Goal: Obtain resource: Download file/media

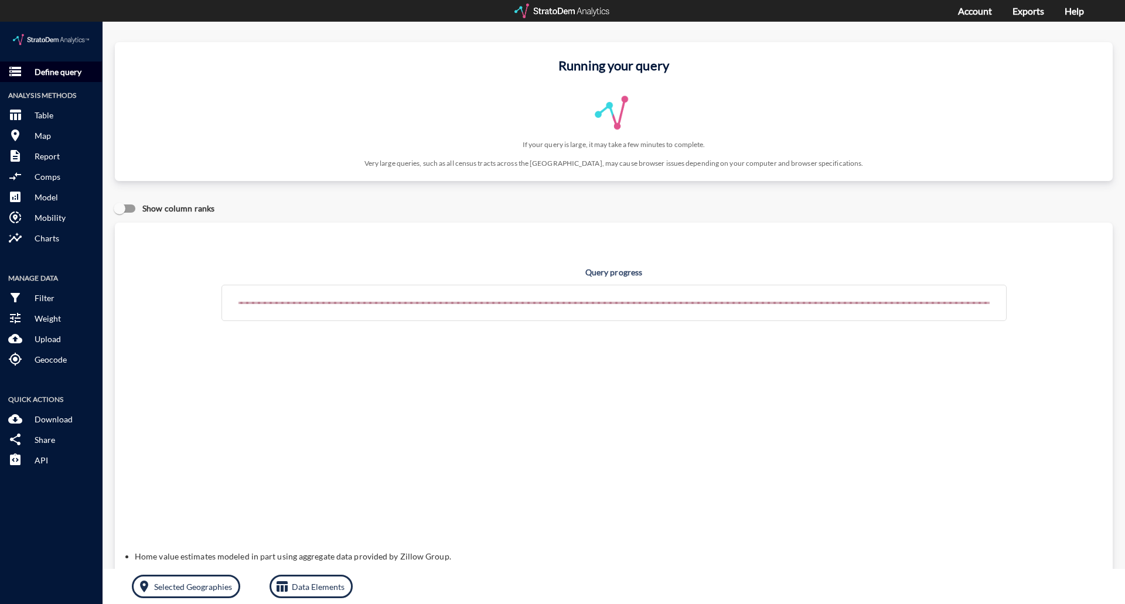
click p "Define query"
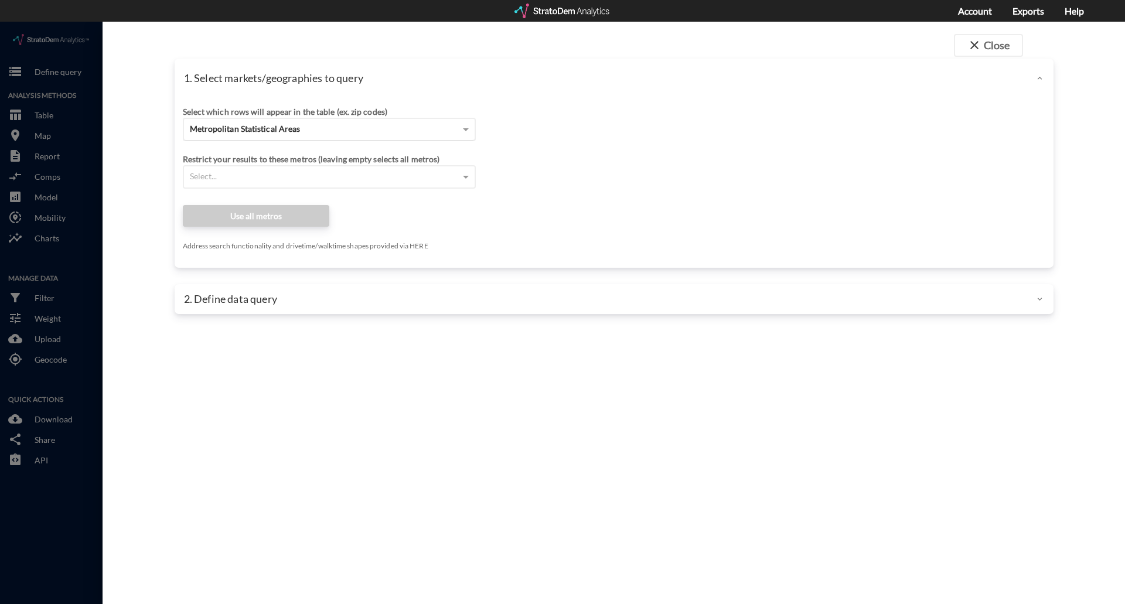
click div "Metropolitan Statistical Areas"
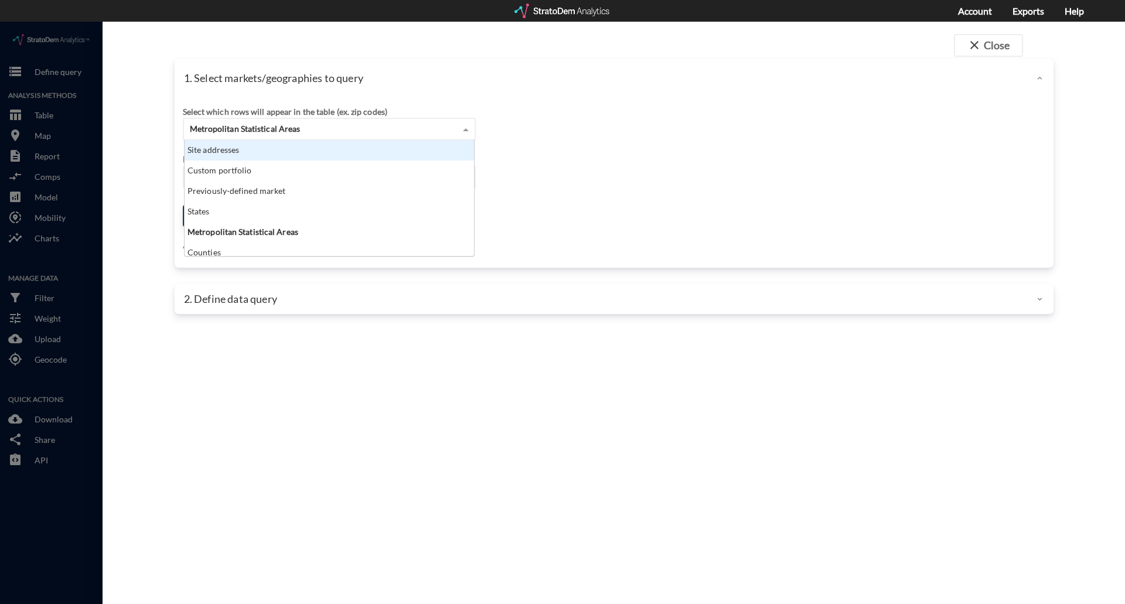
click div "Site addresses"
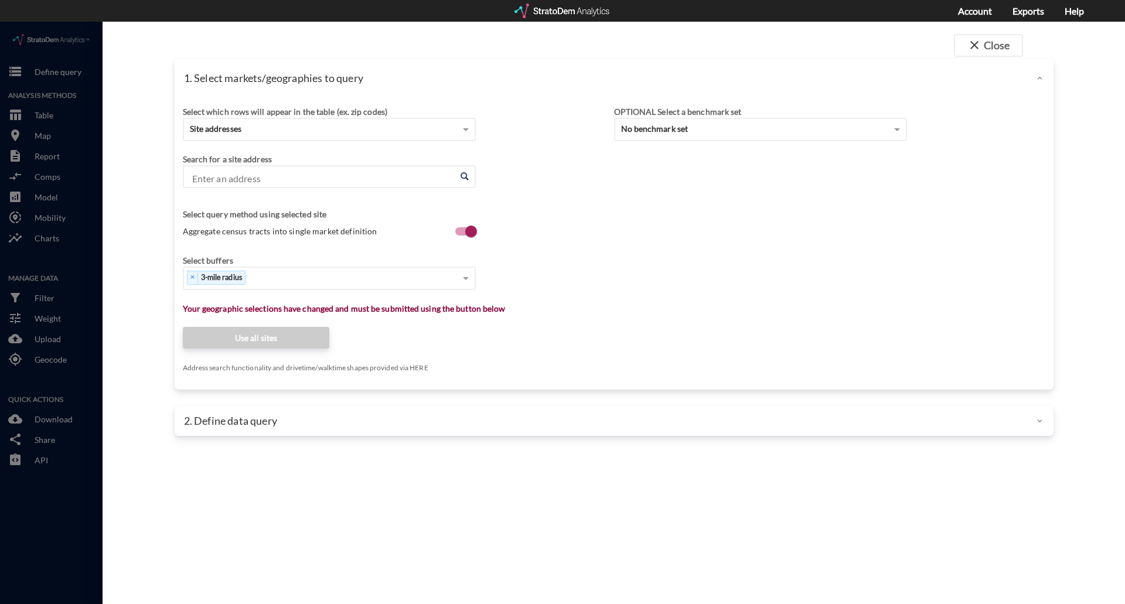
click div "Enter an address Enter an address"
click input "Enter an address"
paste input "[STREET_ADDRESS][PERSON_NAME]"
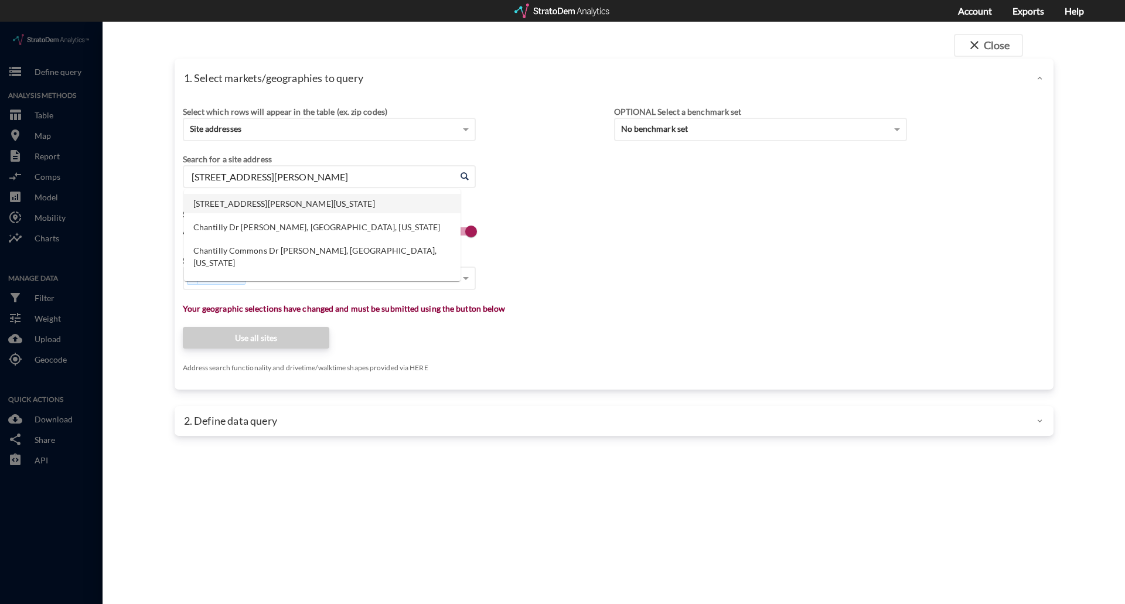
click li "[STREET_ADDRESS][PERSON_NAME][US_STATE]"
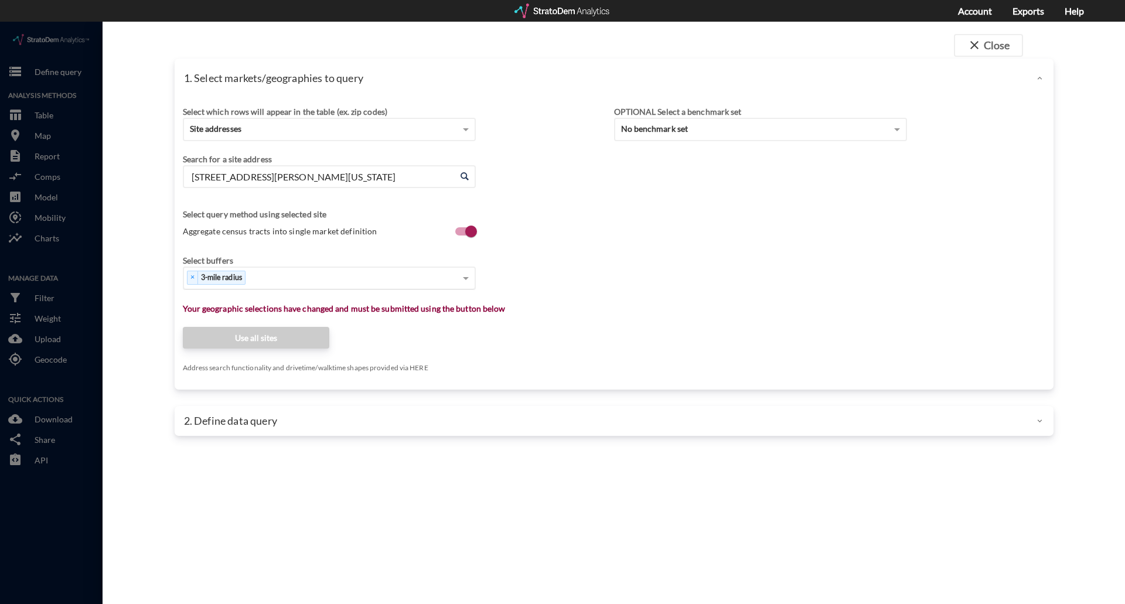
type input "[STREET_ADDRESS][PERSON_NAME][US_STATE]"
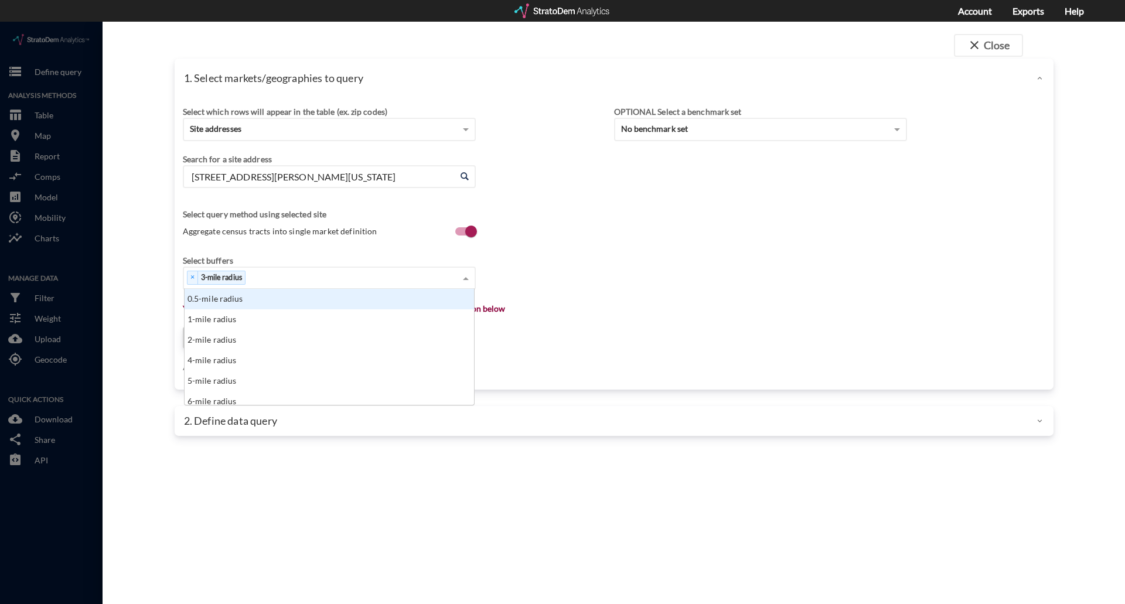
click div "× 3-mile radius"
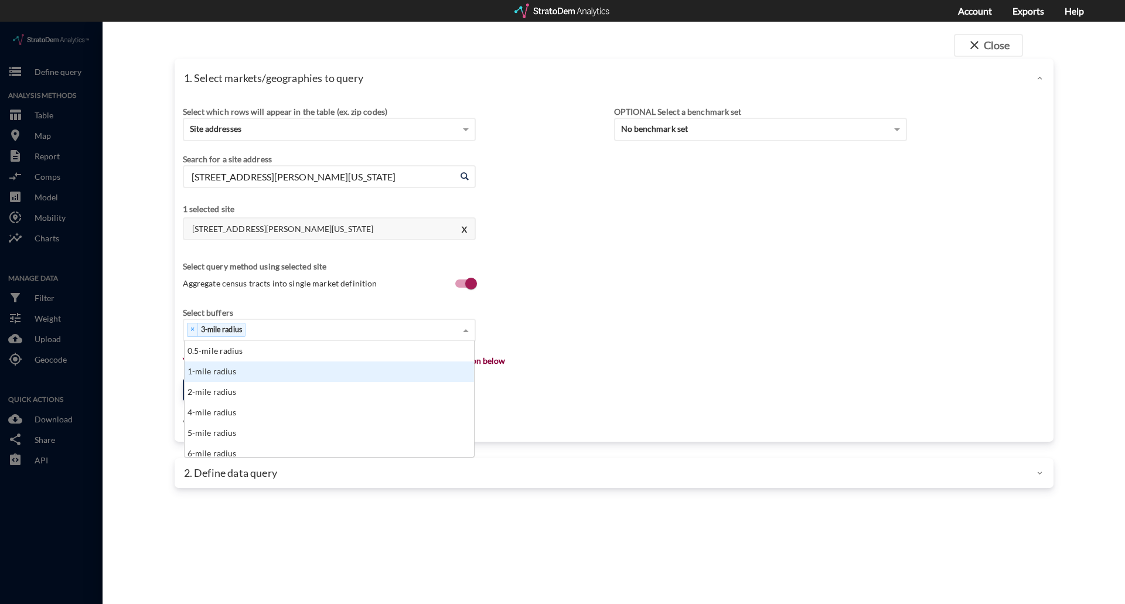
click div "1-mile radius"
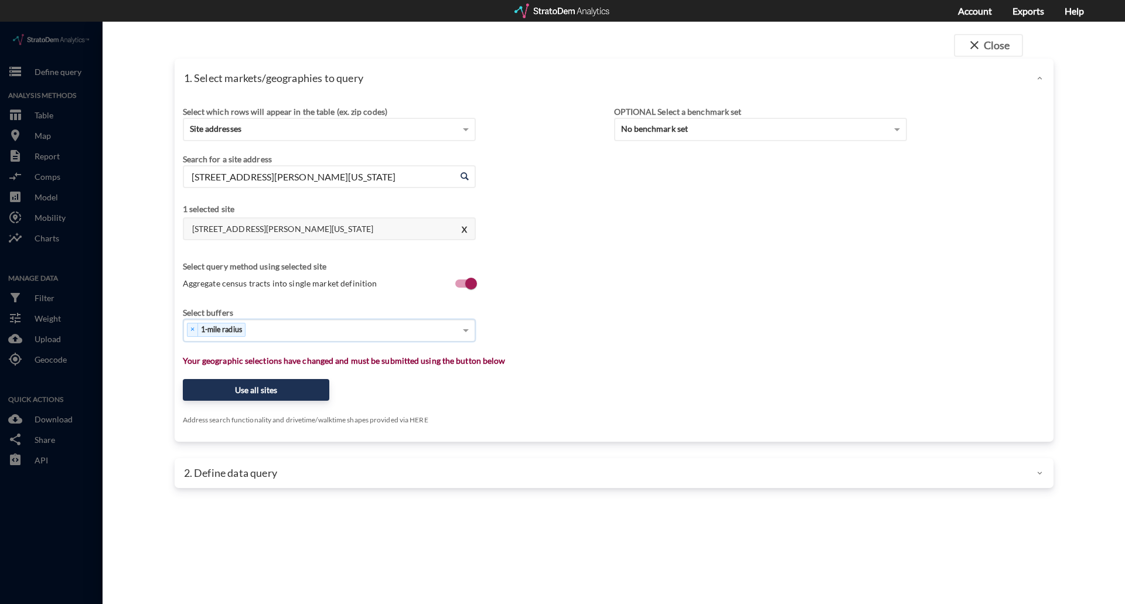
click div "× 1-mile radius"
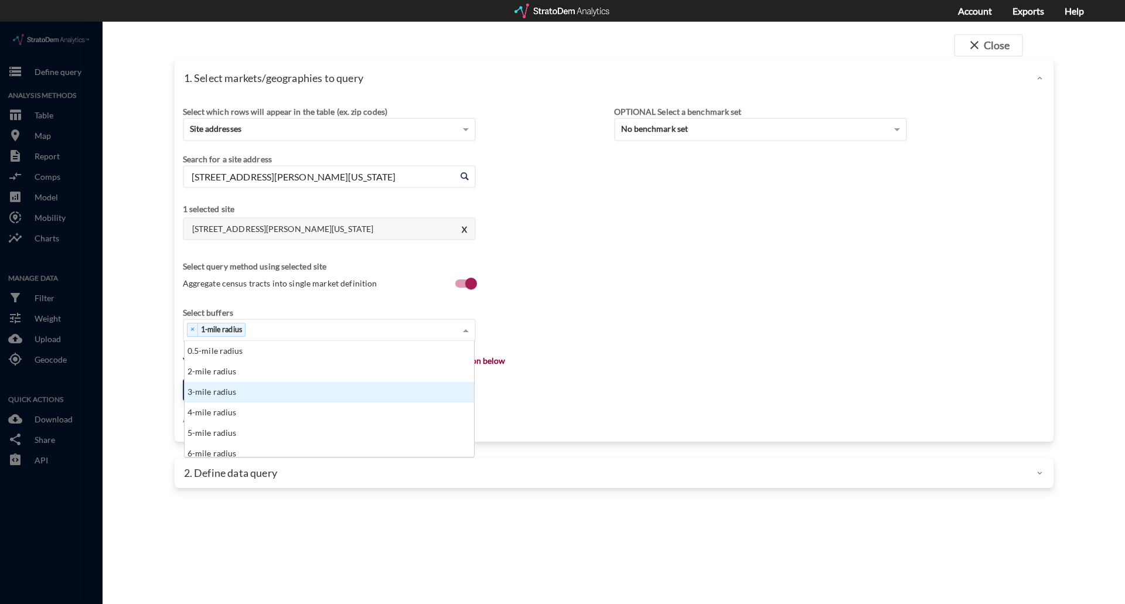
click div "3-mile radius"
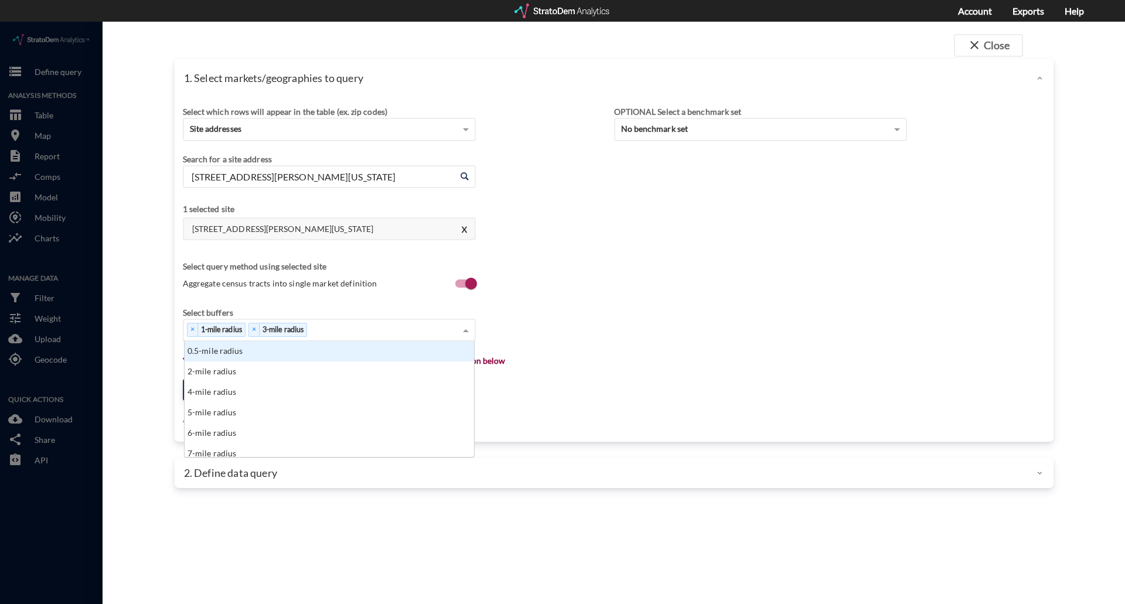
click div "× 1-mile radius × 3-mile radius 0.5-mile radius 2-mile radius 4-mile radius 5-m…"
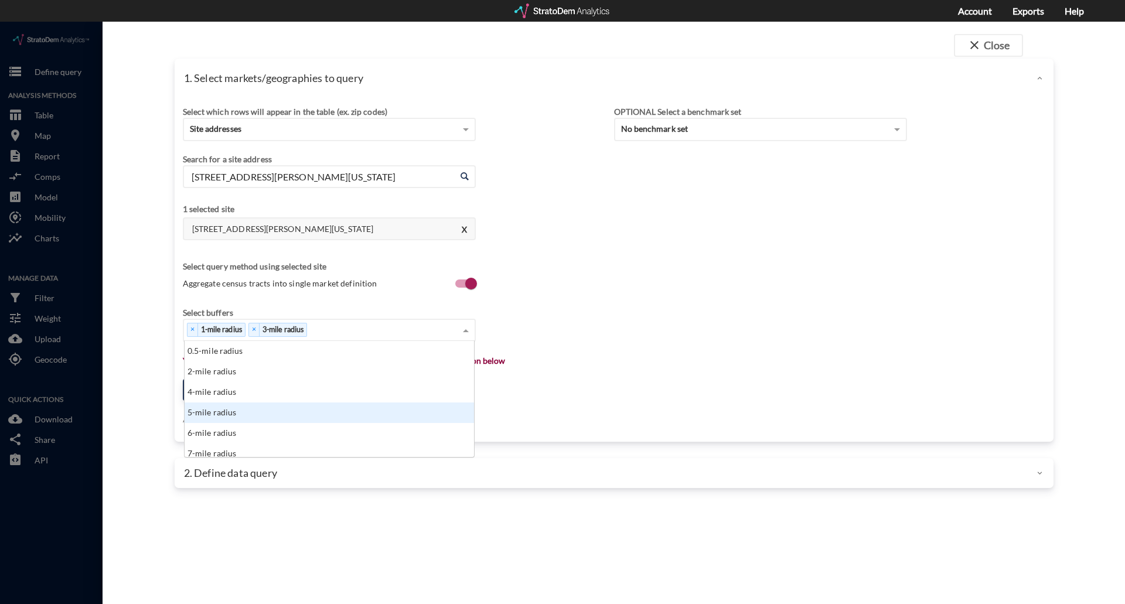
drag, startPoint x: 292, startPoint y: 403, endPoint x: 295, endPoint y: 394, distance: 9.1
click div "0.5-mile radius 2-mile radius 4-mile radius 5-mile radius 6-mile radius 7-mile …"
click div "5-mile radius"
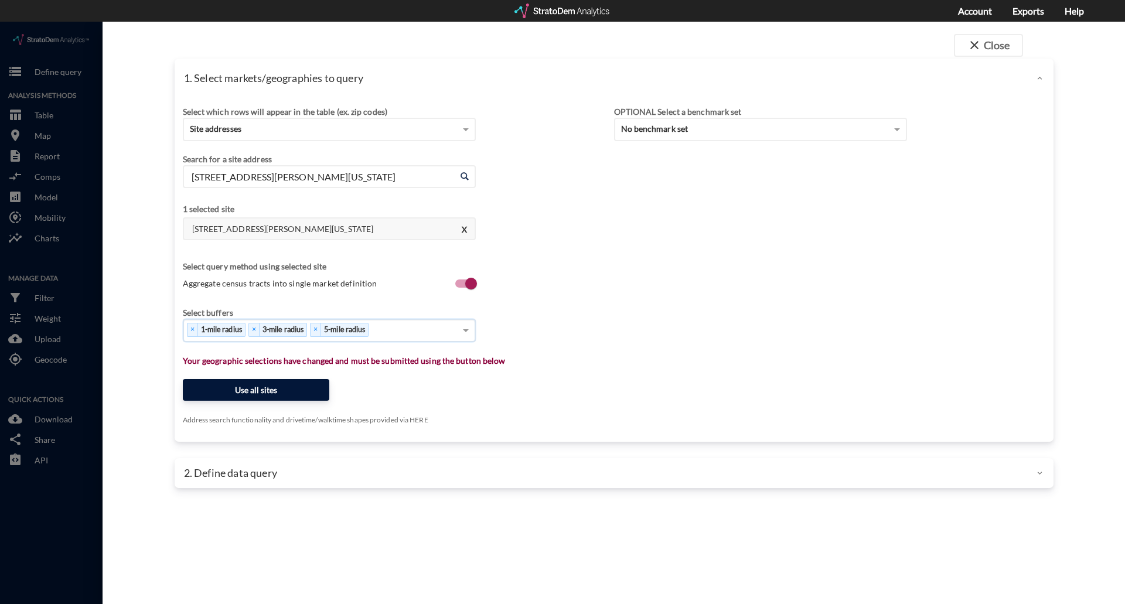
click button "Use all sites"
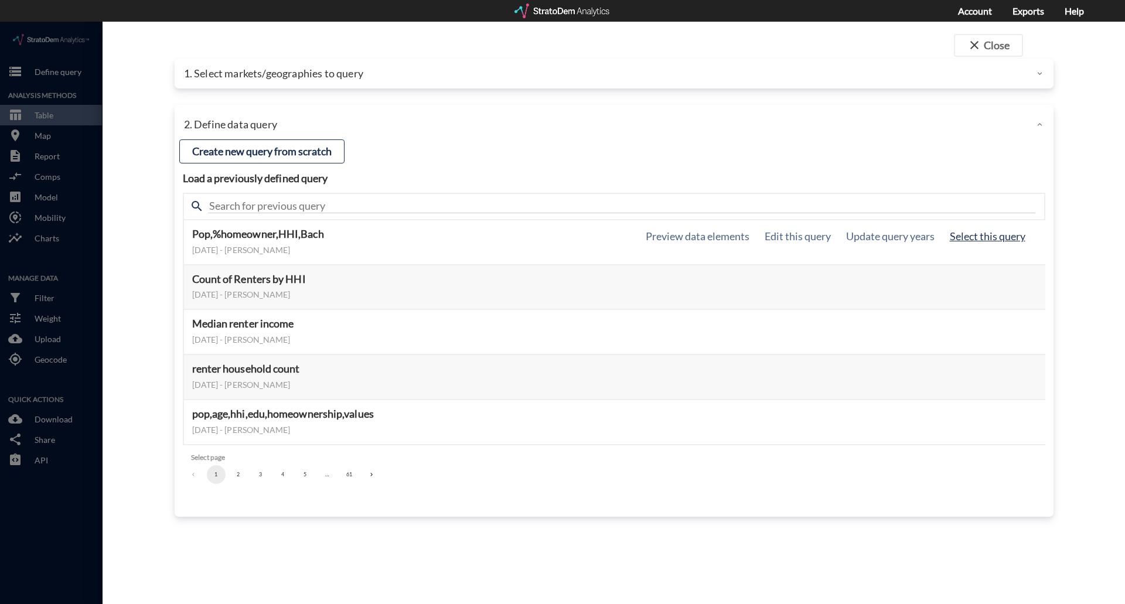
click button "Select this query"
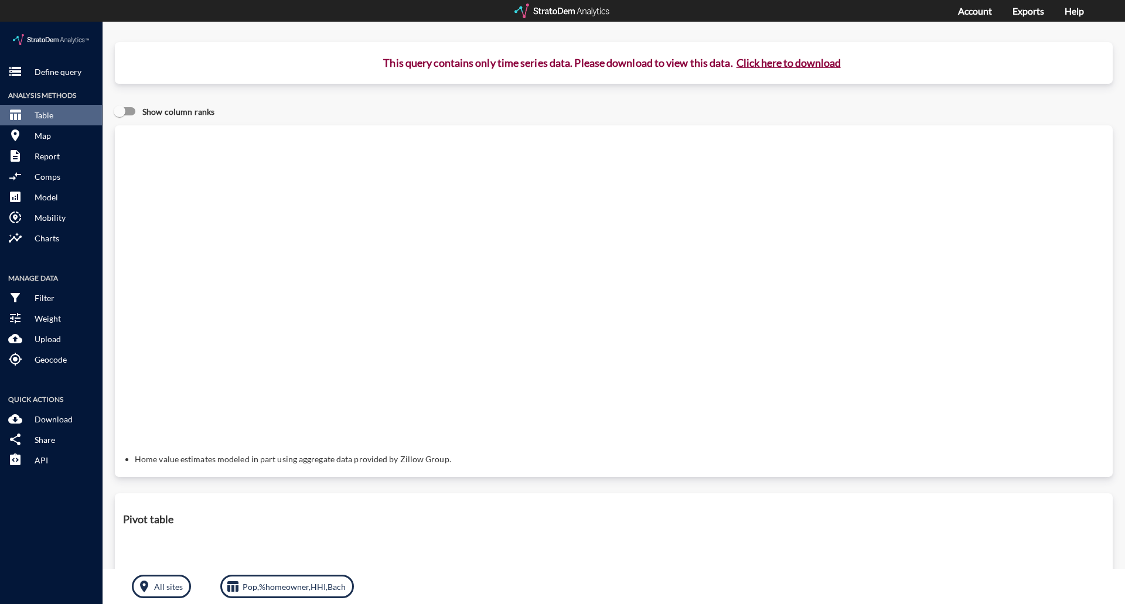
click button "Click here to download"
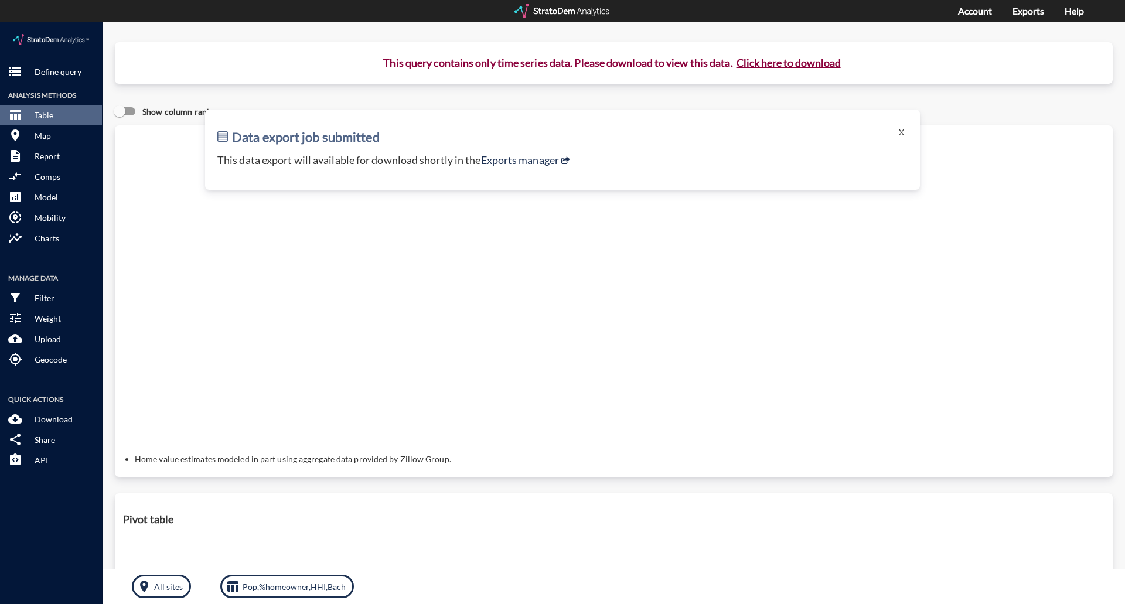
click p "This data export will available for download shortly in the Exports manager"
click link "Exports manager"
click button "storage Define query"
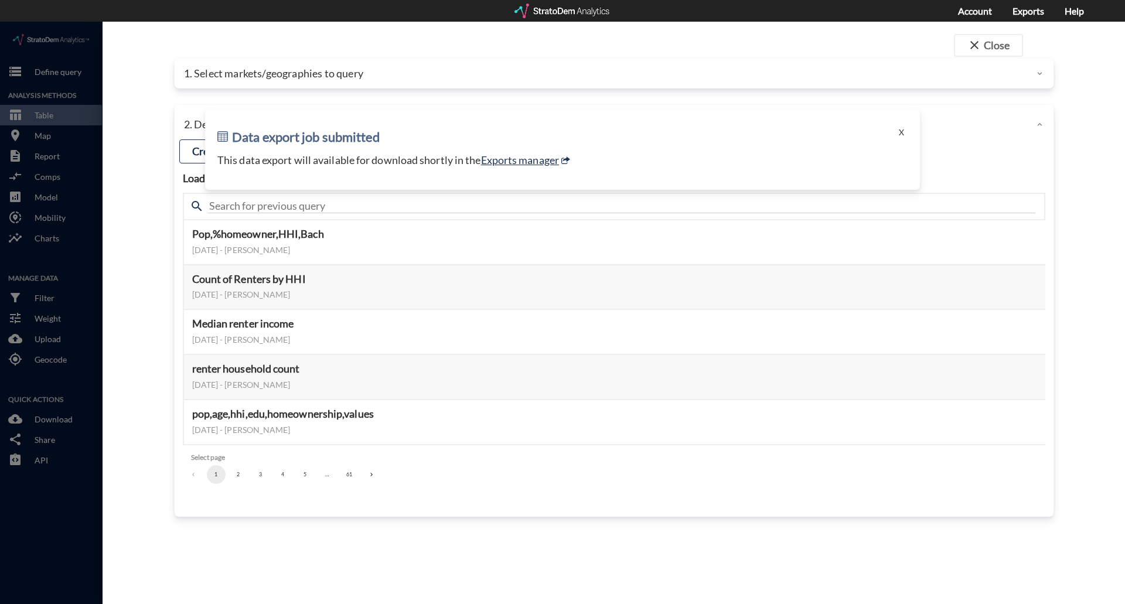
click div "1. Select markets/geographies to query"
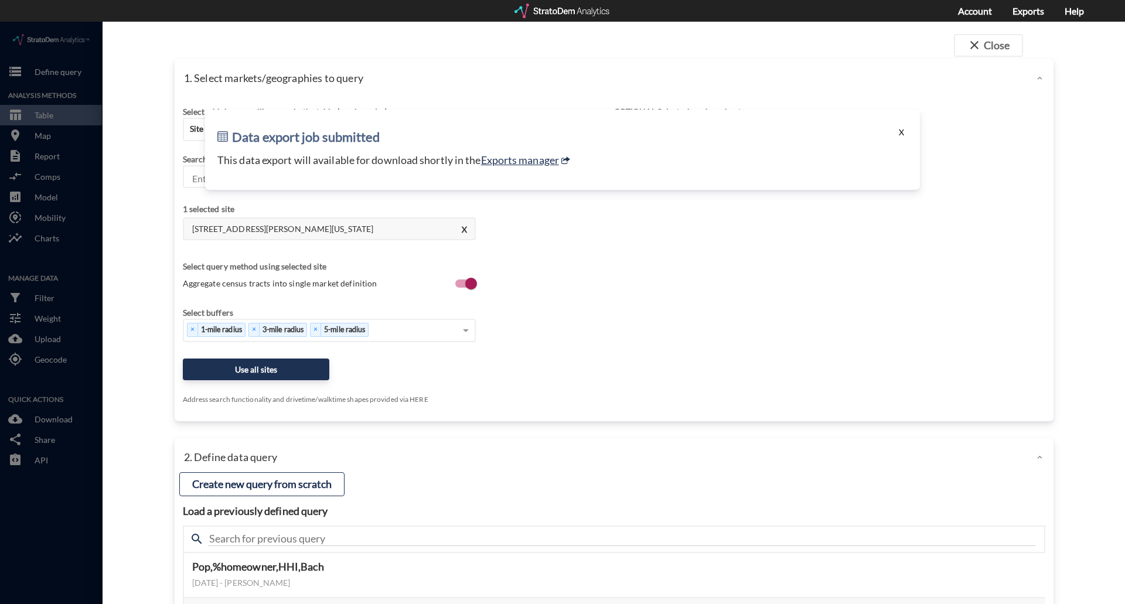
click button "X"
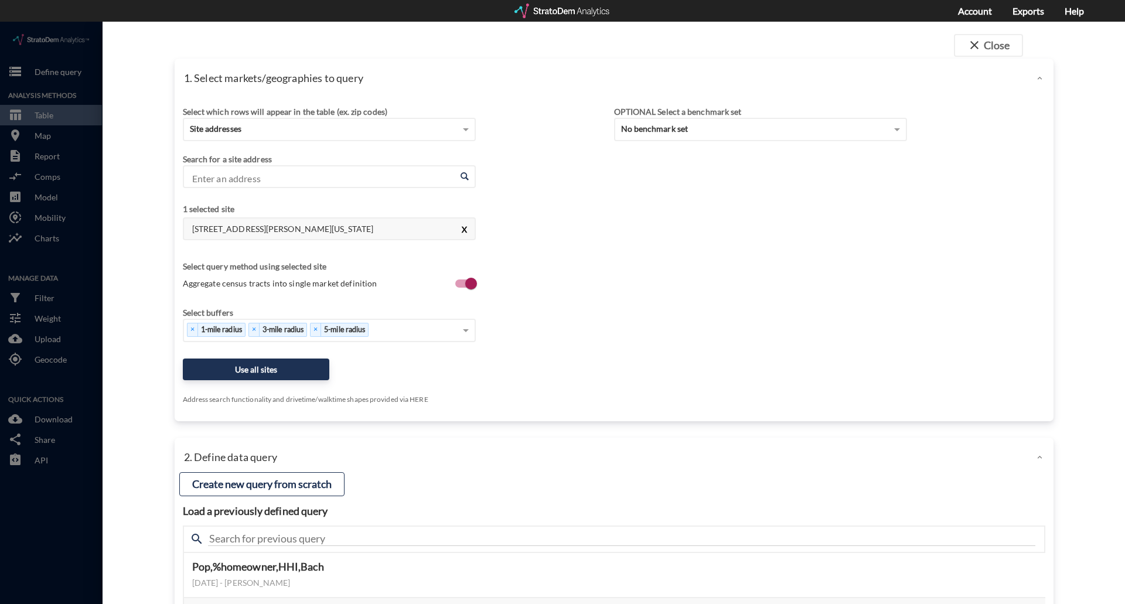
click button "X"
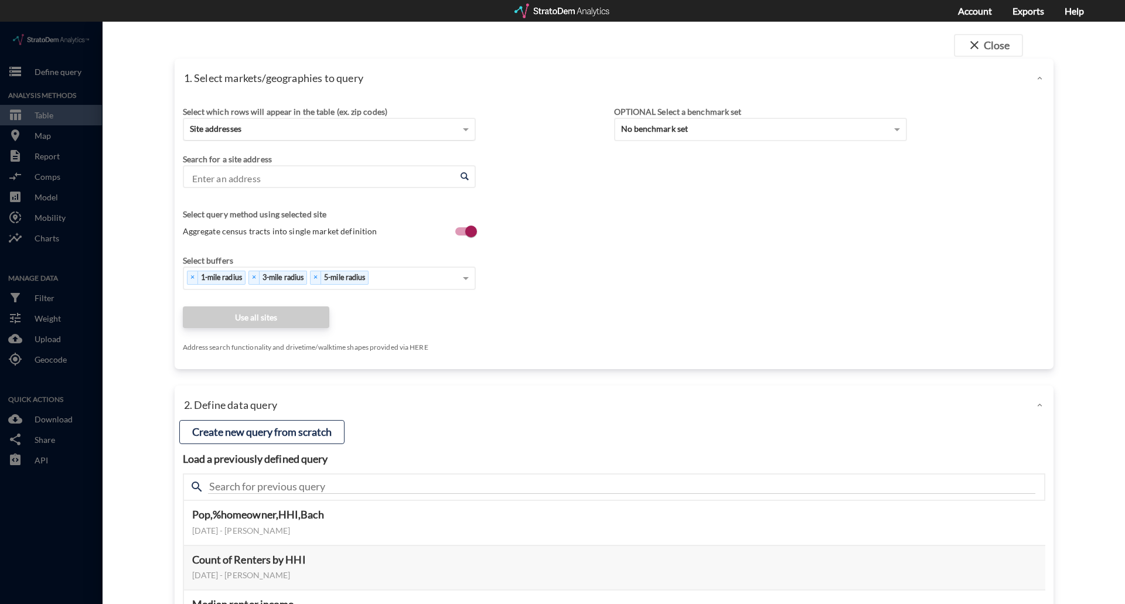
click div "Site addresses"
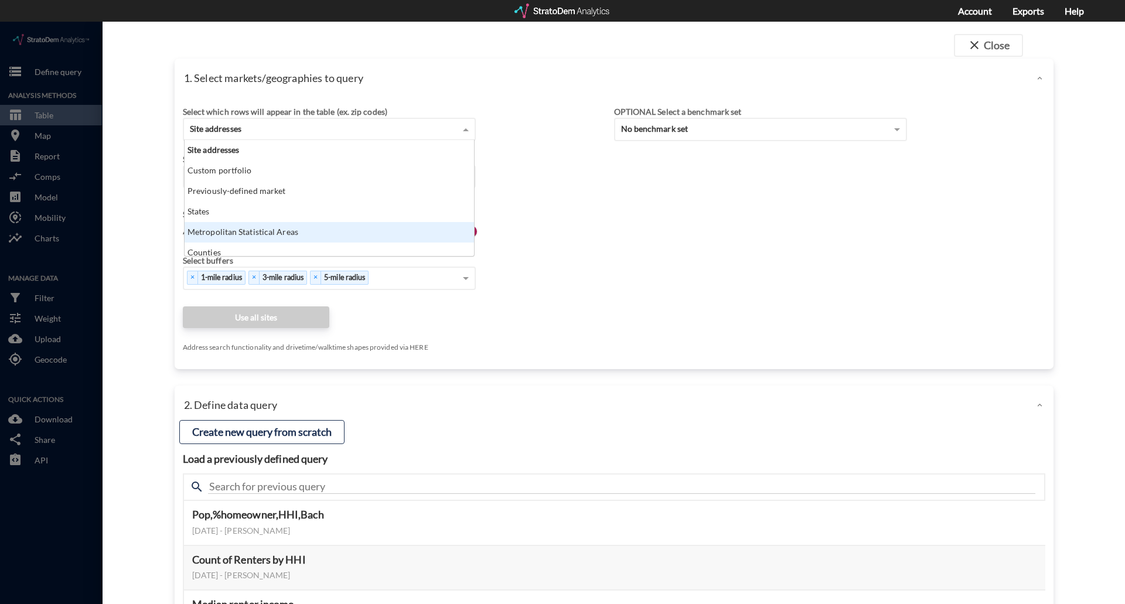
click div "Metropolitan Statistical Areas"
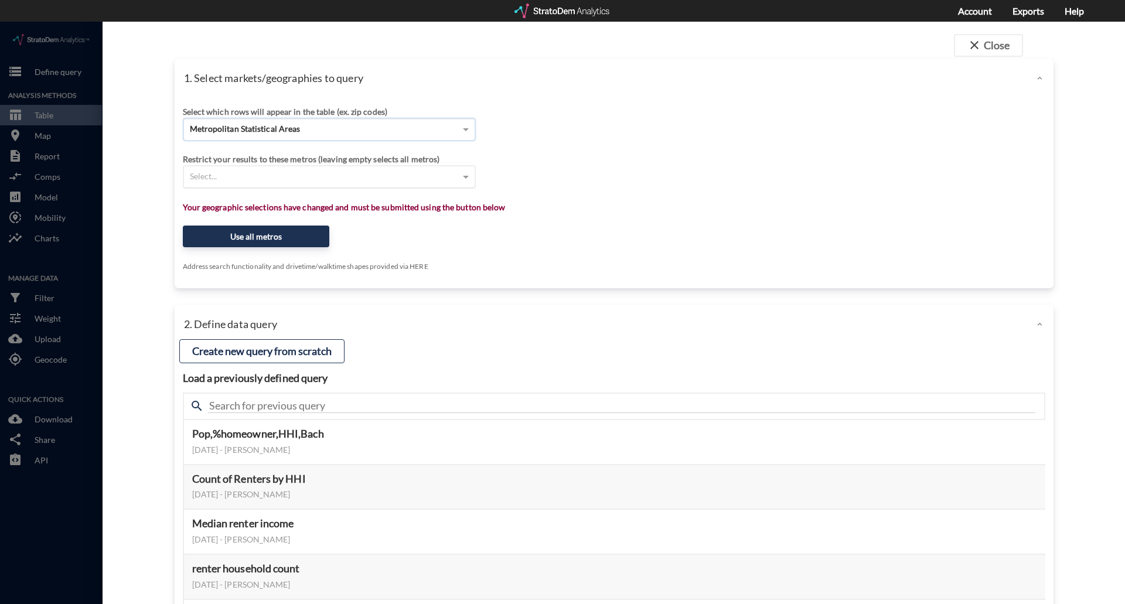
click div "Select..."
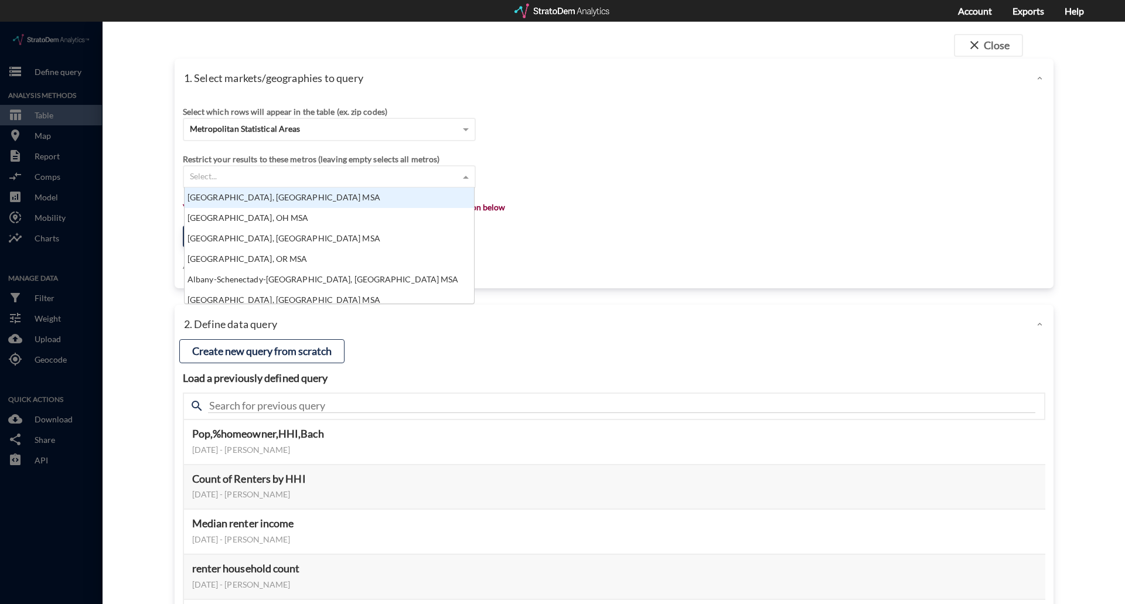
scroll to position [9, 8]
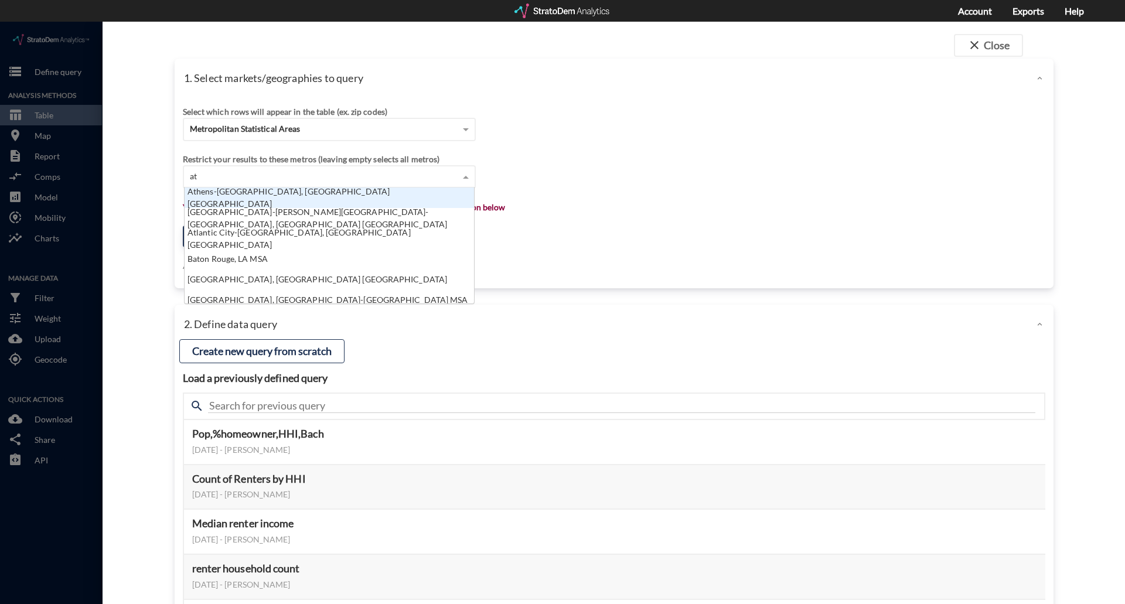
type input "atl"
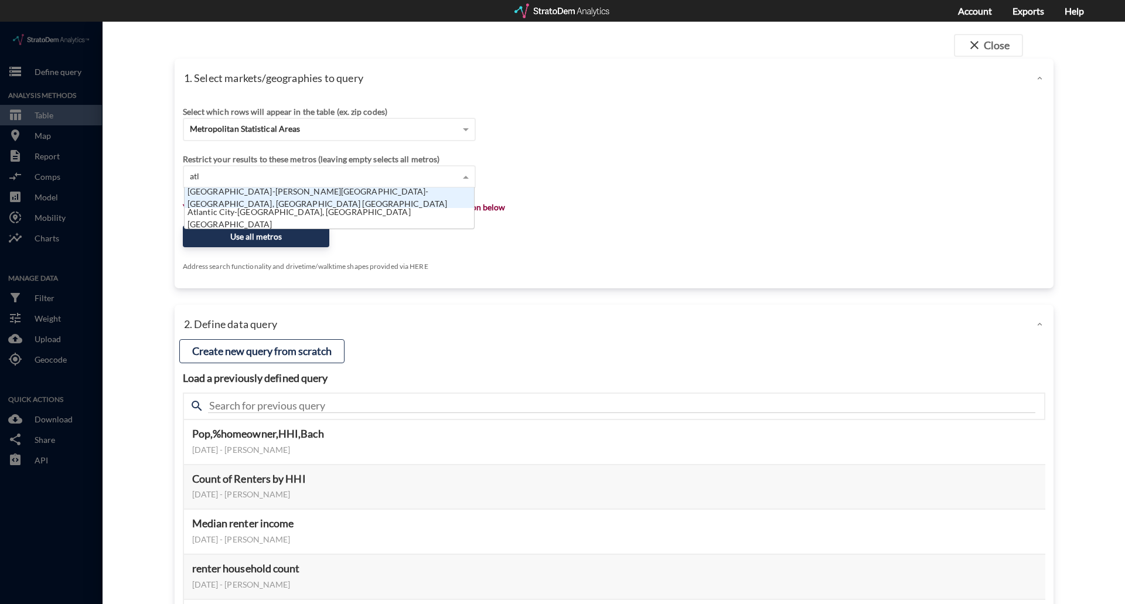
click div "[GEOGRAPHIC_DATA]-[PERSON_NAME][GEOGRAPHIC_DATA]-[GEOGRAPHIC_DATA], [GEOGRAPHIC…"
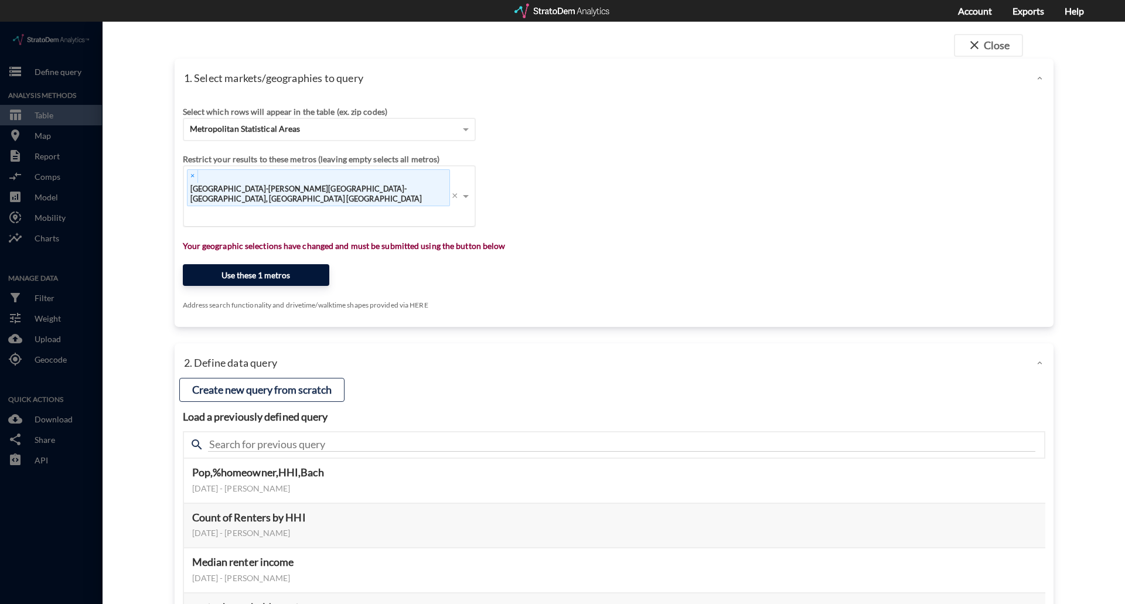
click button "Use these 1 metros"
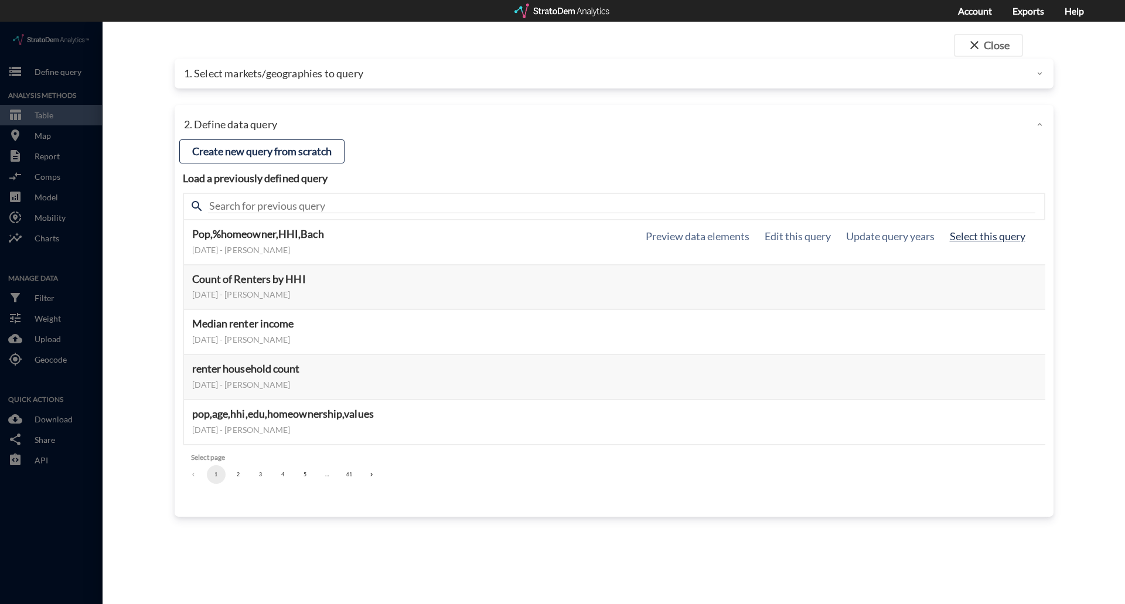
click button "Select this query"
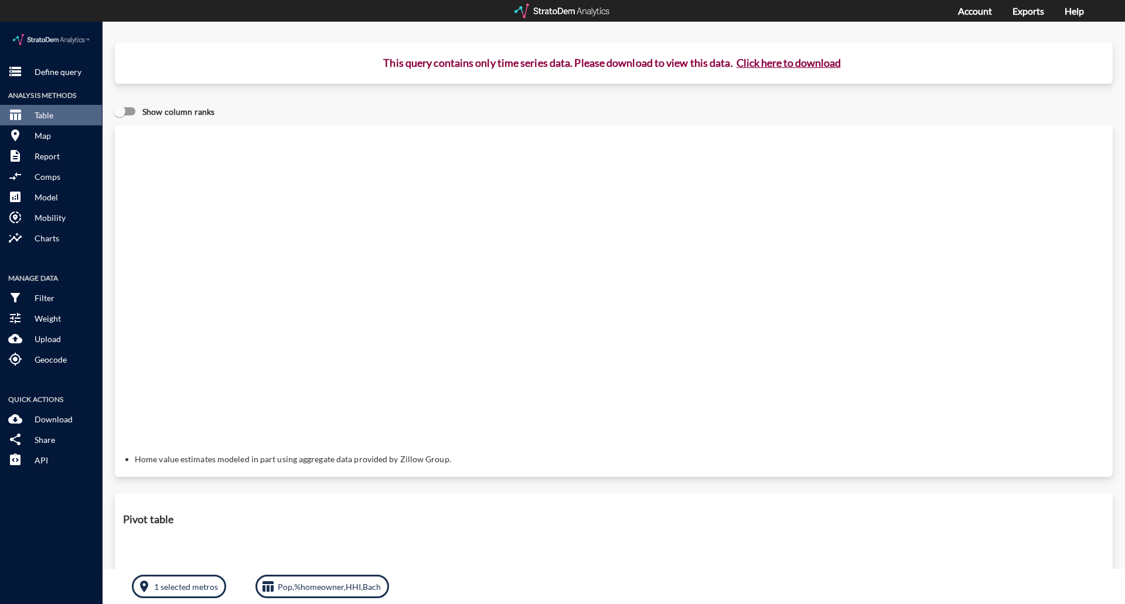
click button "Click here to download"
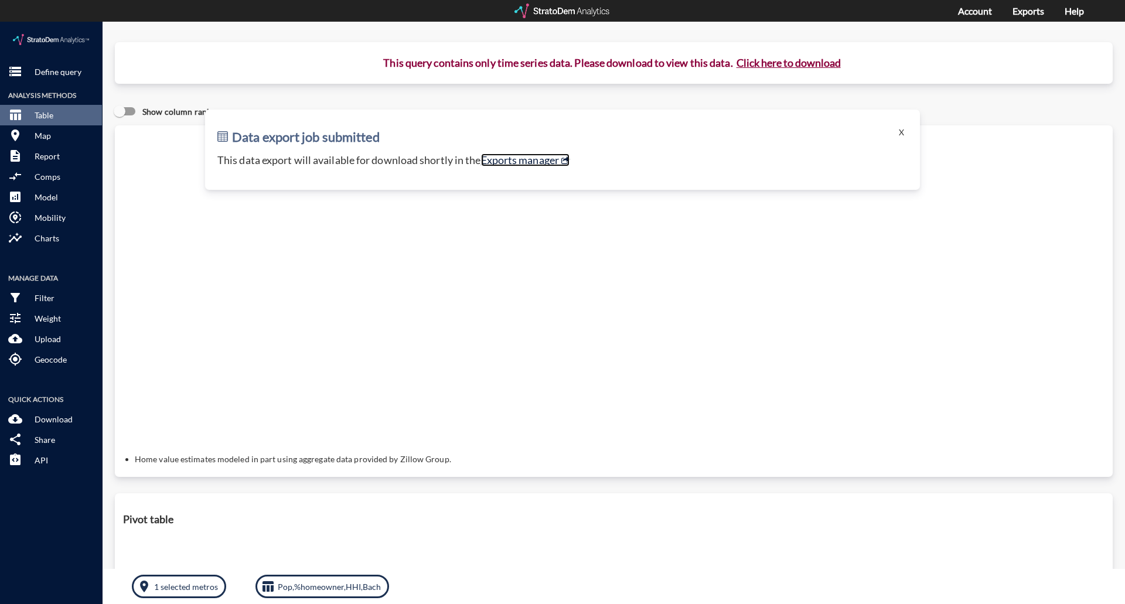
click link "Exports manager"
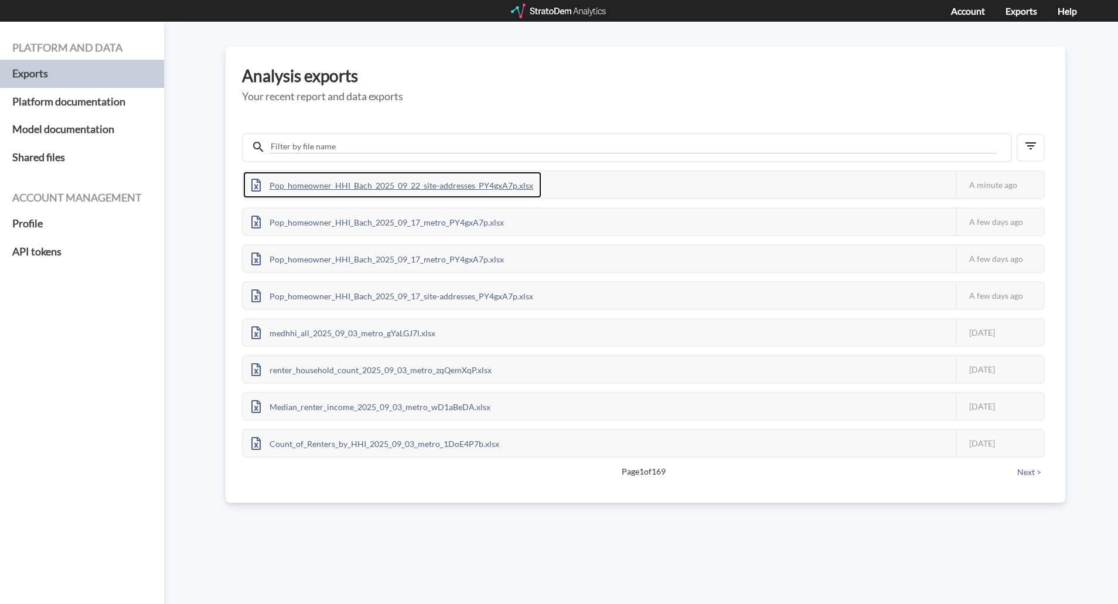
click at [455, 187] on div "Pop_homeowner_HHI_Bach_2025_09_22_site-addresses_PY4gxA7p.xlsx" at bounding box center [392, 185] width 298 height 26
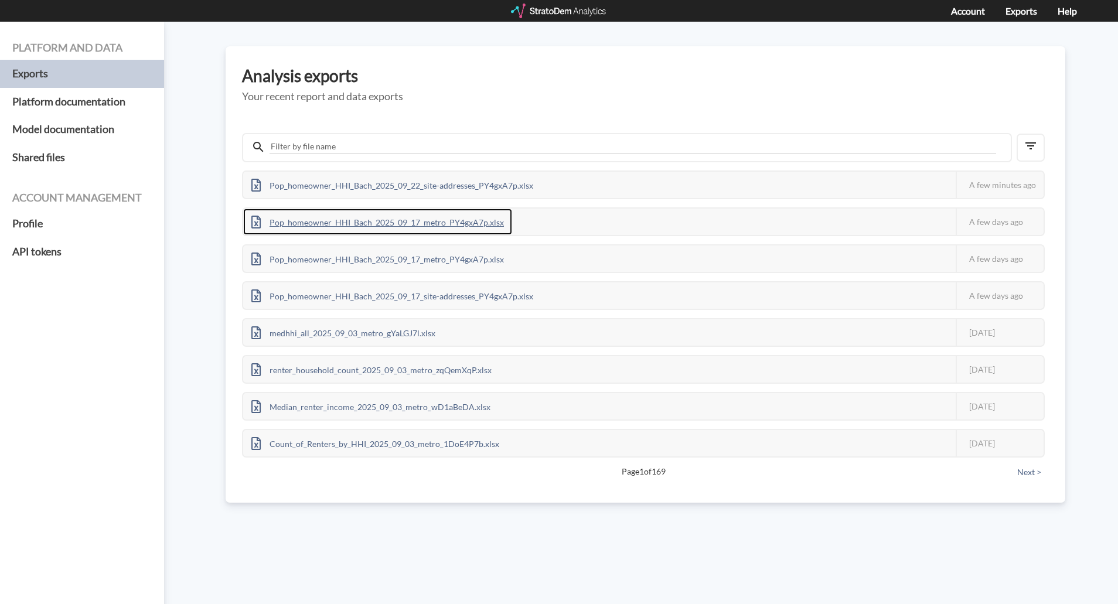
click at [384, 216] on div "Pop_homeowner_HHI_Bach_2025_09_17_metro_PY4gxA7p.xlsx" at bounding box center [377, 222] width 269 height 26
click at [469, 222] on div "Pop_homeowner_HHI_Bach_2025_09_17_metro_PY4gxA7p.xlsx" at bounding box center [377, 222] width 269 height 26
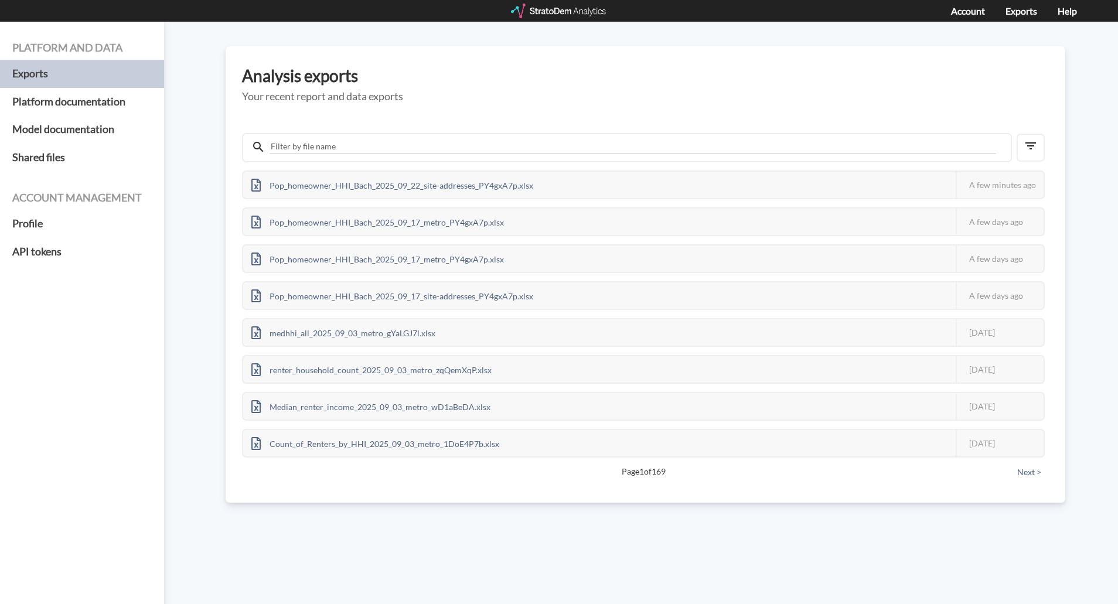
click at [1104, 159] on div "Platform and data Exports Platform documentation Model documentation Shared fil…" at bounding box center [559, 313] width 1118 height 582
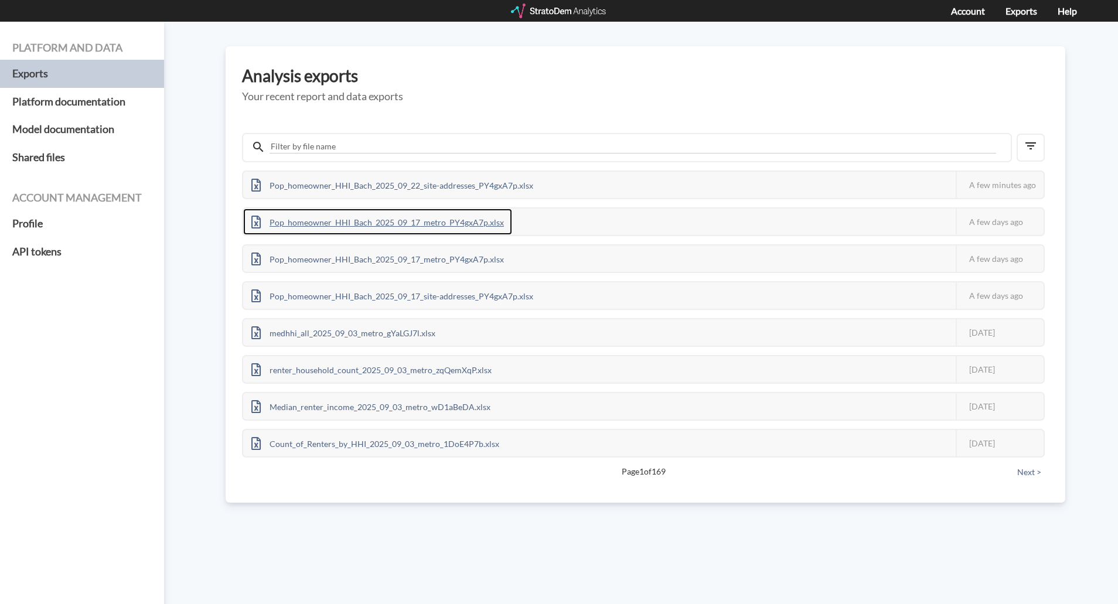
click at [466, 223] on div "Pop_homeowner_HHI_Bach_2025_09_17_metro_PY4gxA7p.xlsx" at bounding box center [377, 222] width 269 height 26
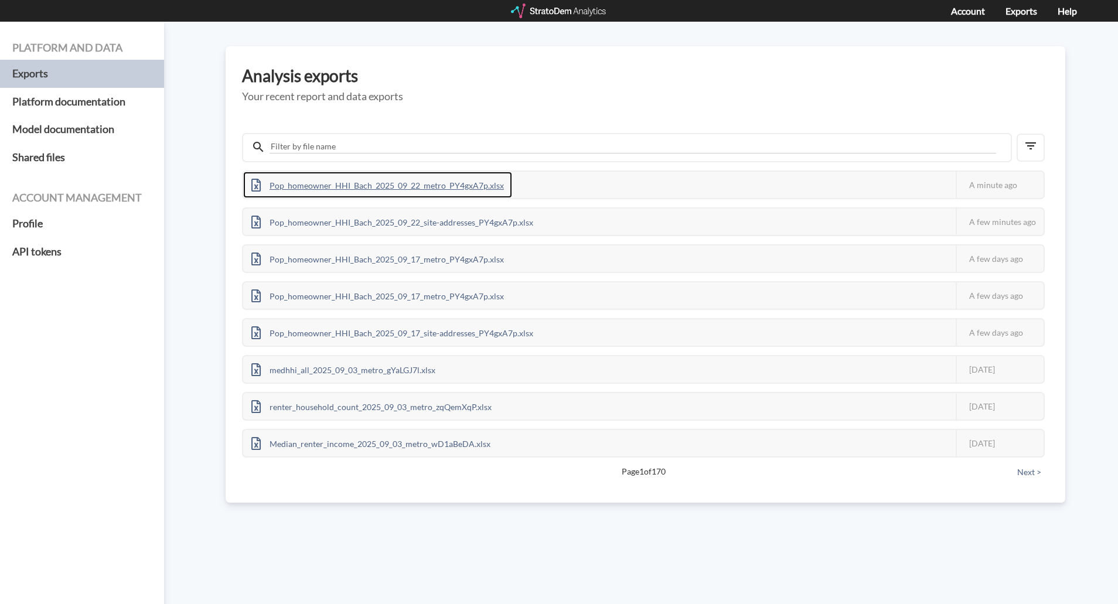
click at [491, 182] on div "Pop_homeowner_HHI_Bach_2025_09_22_metro_PY4gxA7p.xlsx" at bounding box center [377, 185] width 269 height 26
